Goal: Task Accomplishment & Management: Check status

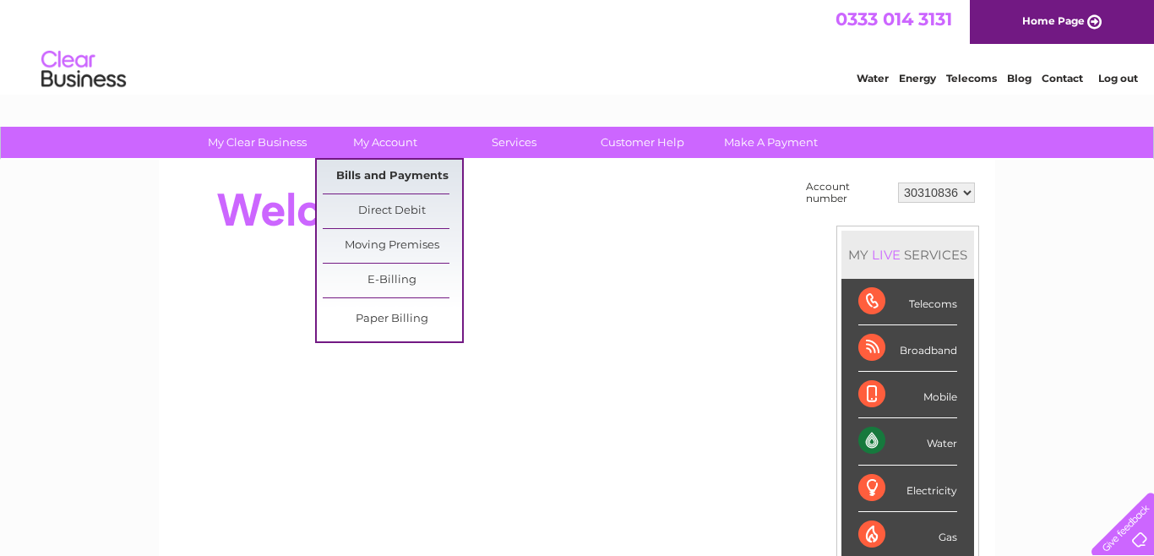
click at [390, 172] on link "Bills and Payments" at bounding box center [392, 177] width 139 height 34
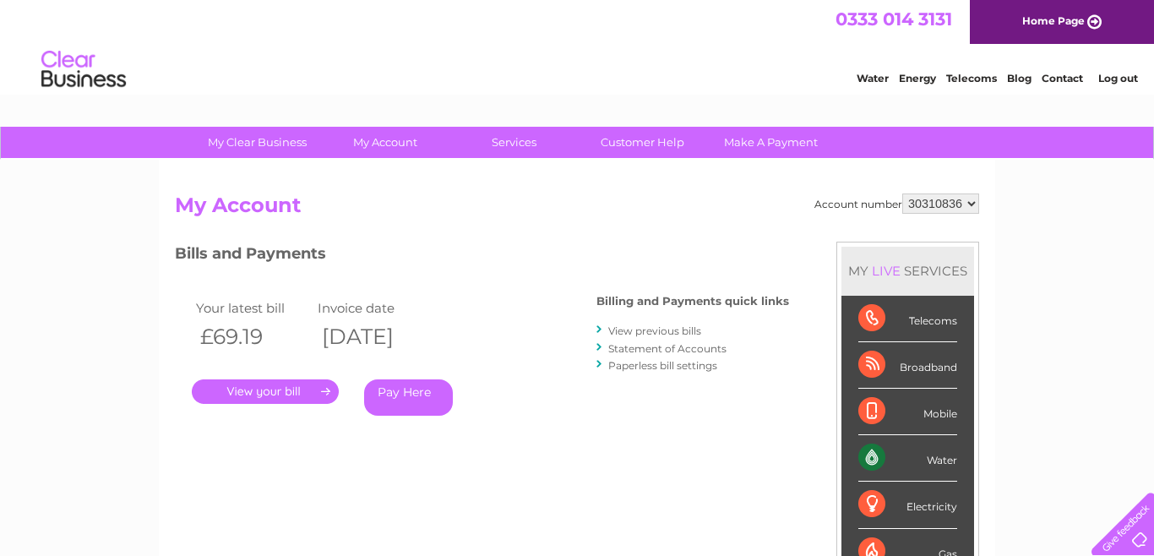
click at [652, 328] on link "View previous bills" at bounding box center [654, 330] width 93 height 13
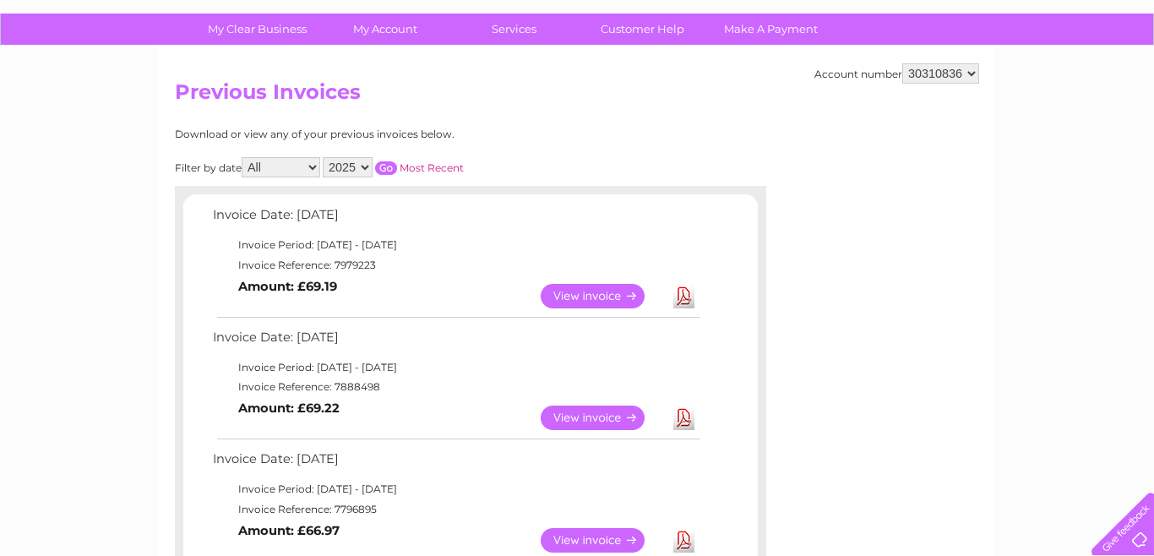
scroll to position [133, 0]
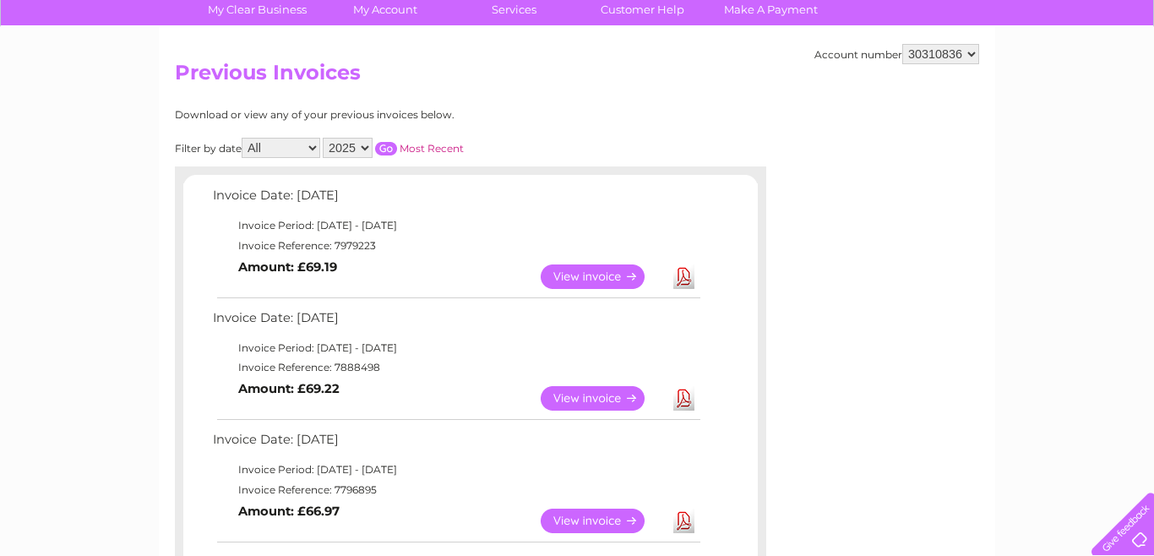
click at [589, 400] on link "View" at bounding box center [603, 398] width 124 height 24
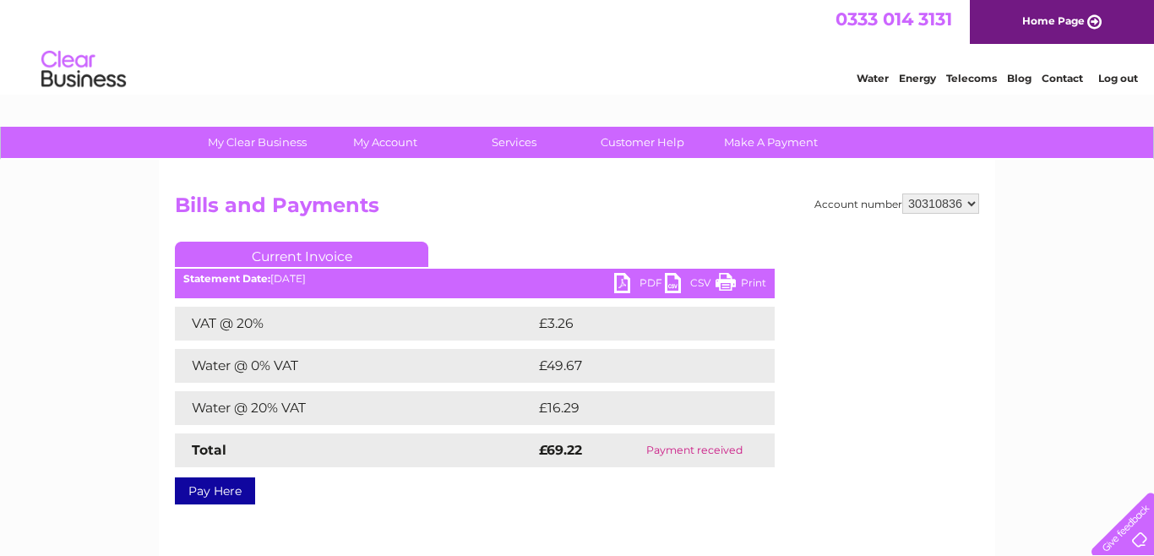
click at [623, 286] on link "PDF" at bounding box center [639, 285] width 51 height 24
